Goal: Check status: Check status

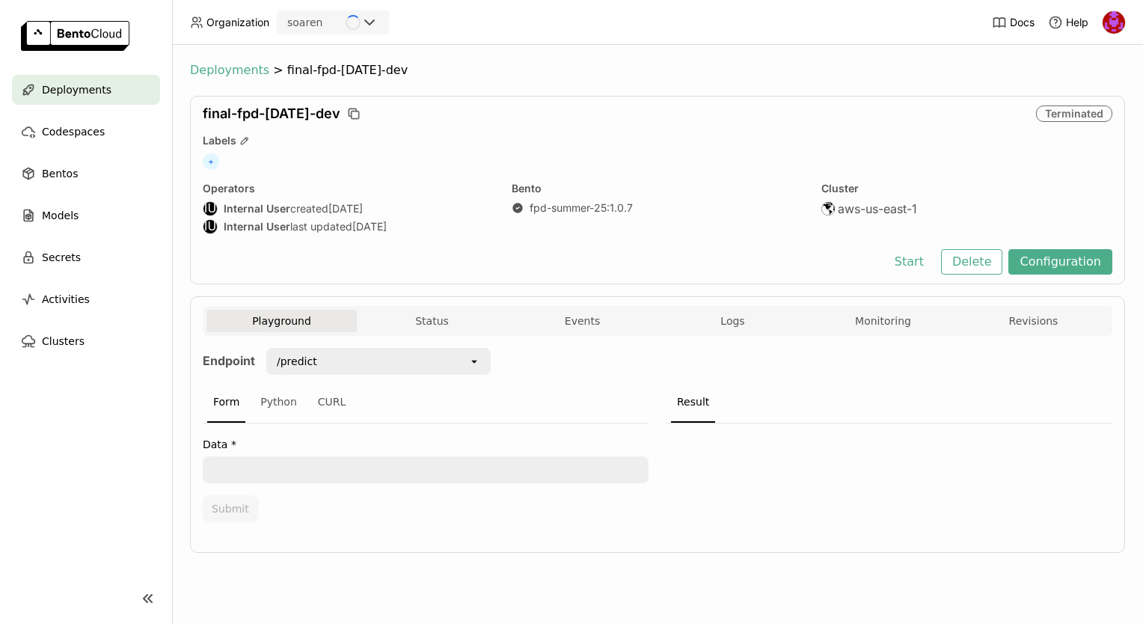
click at [211, 70] on span "Deployments" at bounding box center [229, 70] width 79 height 15
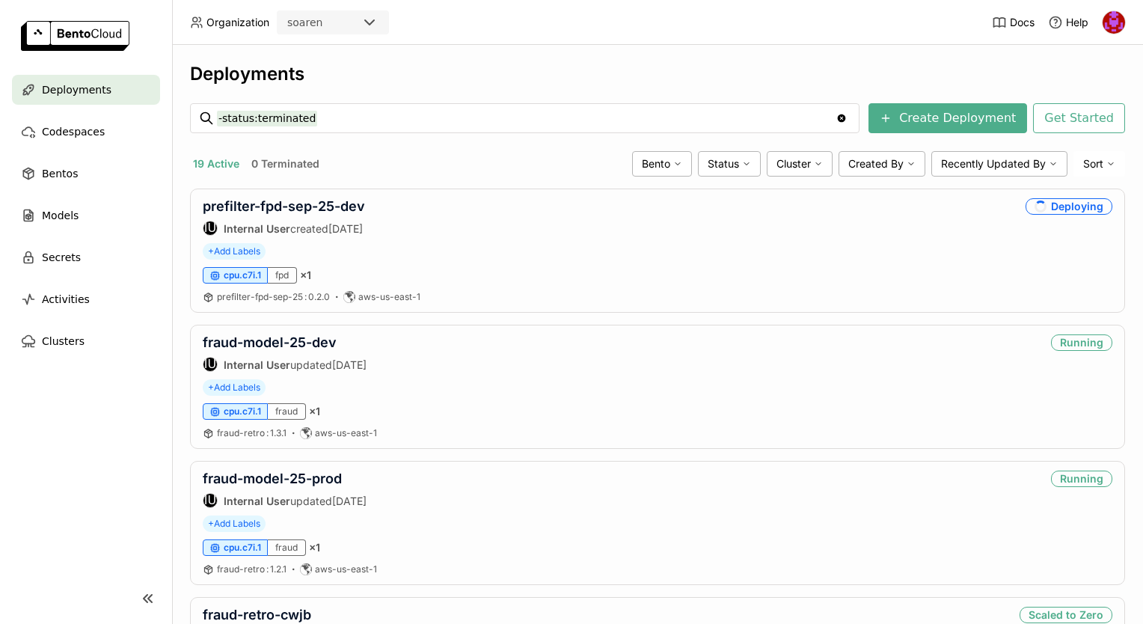
click at [438, 65] on div "Deployments" at bounding box center [657, 74] width 935 height 22
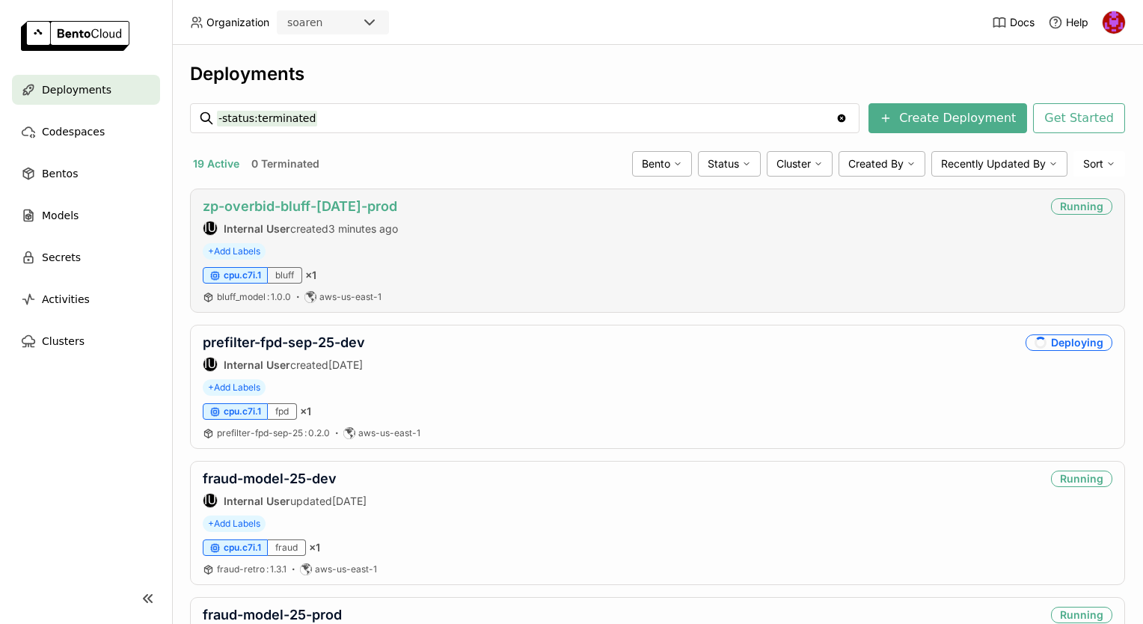
click at [328, 198] on link "zp-overbid-bluff-[DATE]-prod" at bounding box center [300, 206] width 195 height 16
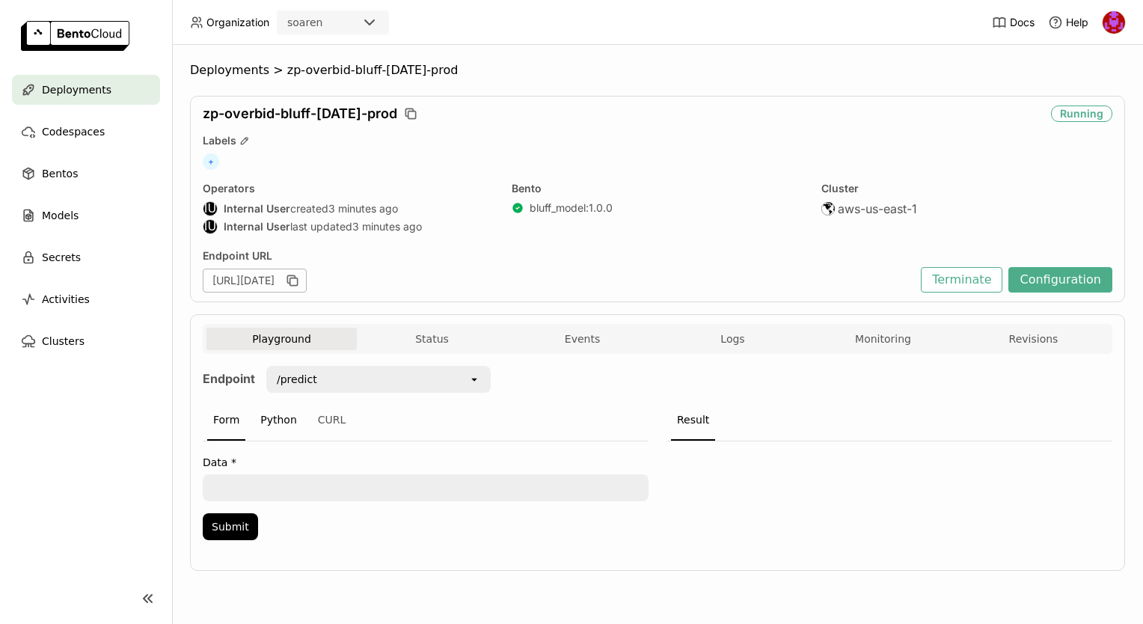
click at [256, 420] on div "Python" at bounding box center [278, 420] width 49 height 40
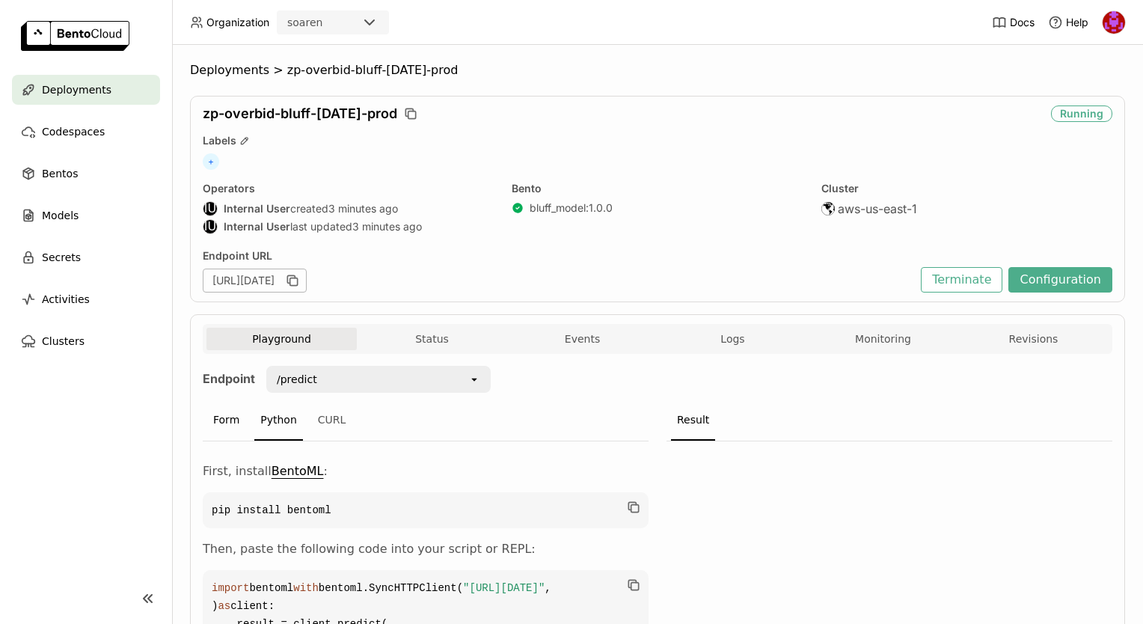
click at [224, 420] on div "Form" at bounding box center [226, 420] width 38 height 40
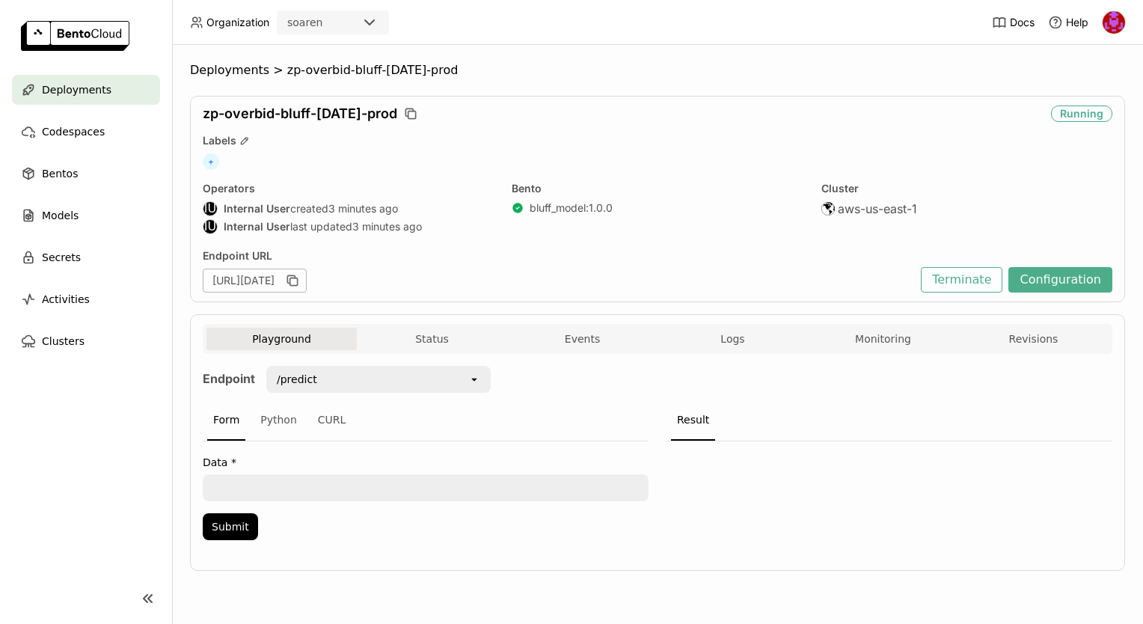
click at [575, 319] on div "Playground Status Events Logs Monitoring Revisions Endpoint /predict open Form …" at bounding box center [657, 442] width 935 height 257
click at [564, 337] on button "Events" at bounding box center [582, 339] width 150 height 22
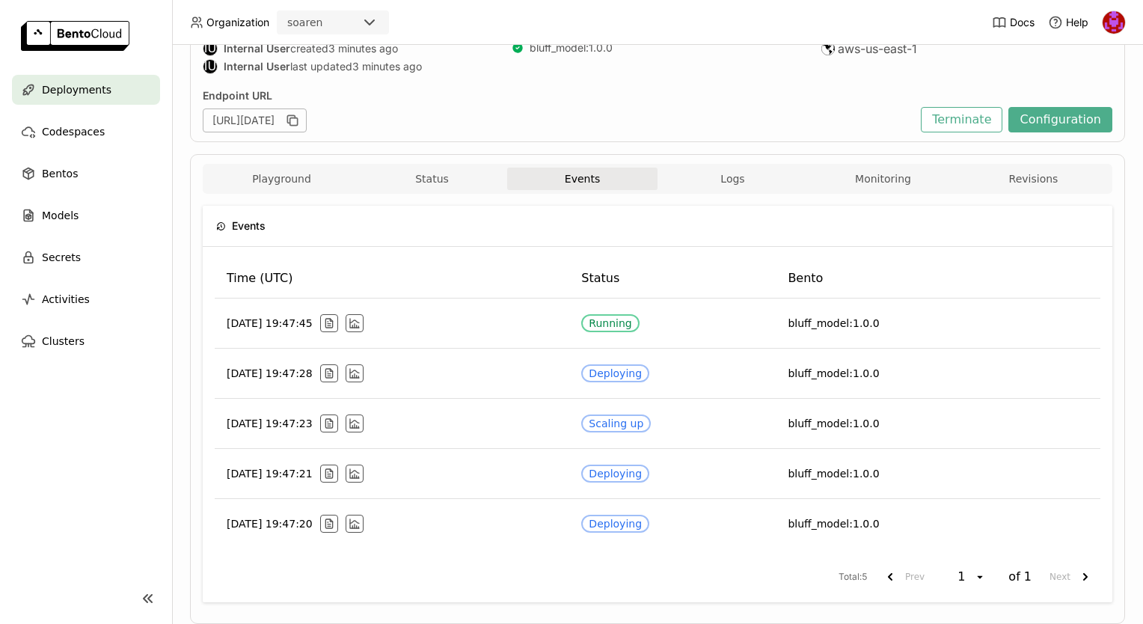
scroll to position [123, 0]
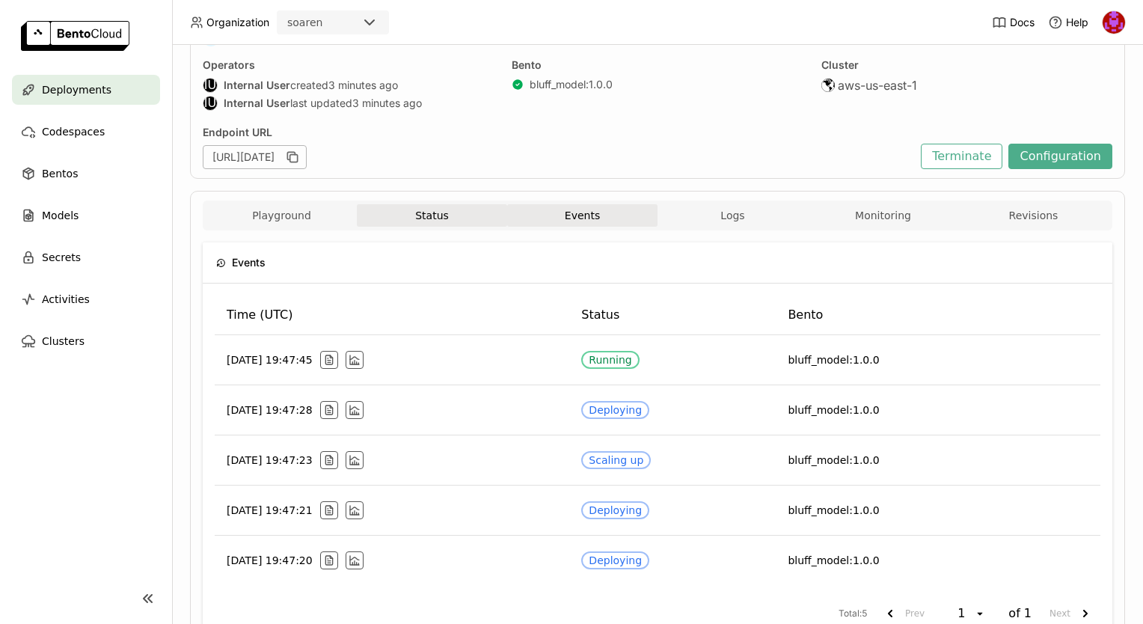
click at [445, 219] on button "Status" at bounding box center [432, 215] width 150 height 22
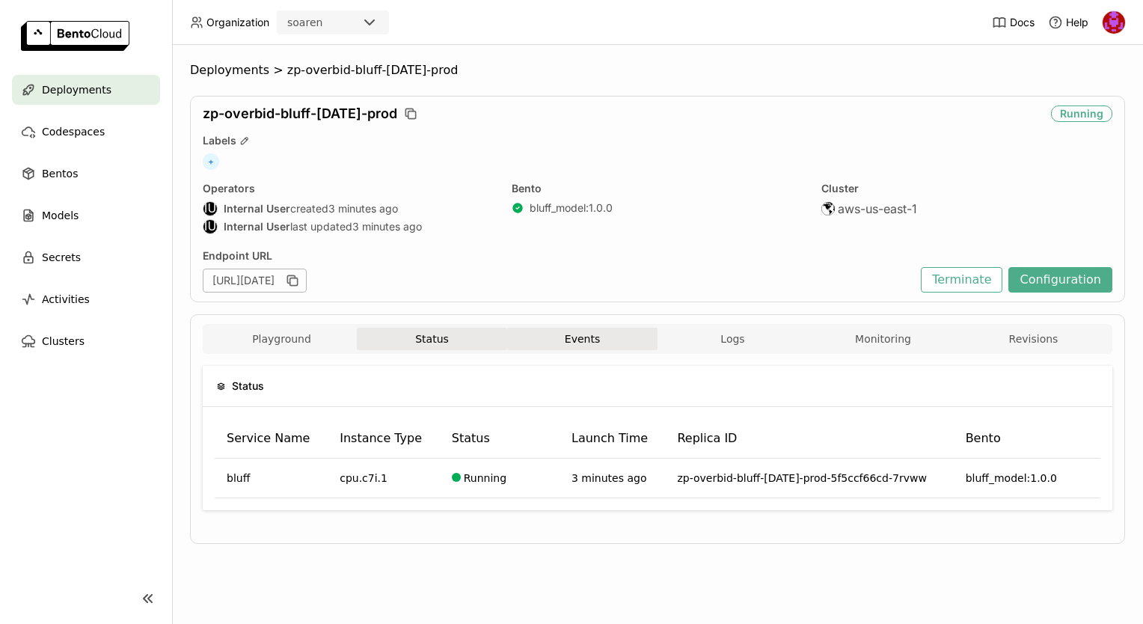
click at [560, 328] on button "Events" at bounding box center [582, 339] width 150 height 22
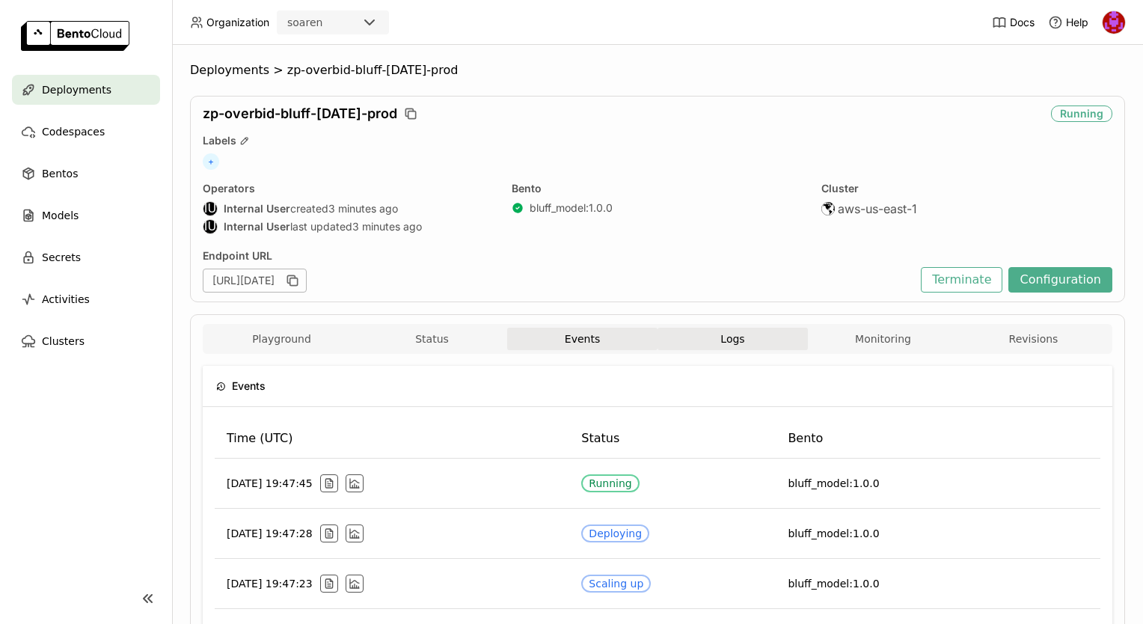
click at [676, 337] on button "Logs" at bounding box center [733, 339] width 150 height 22
